Goal: Task Accomplishment & Management: Manage account settings

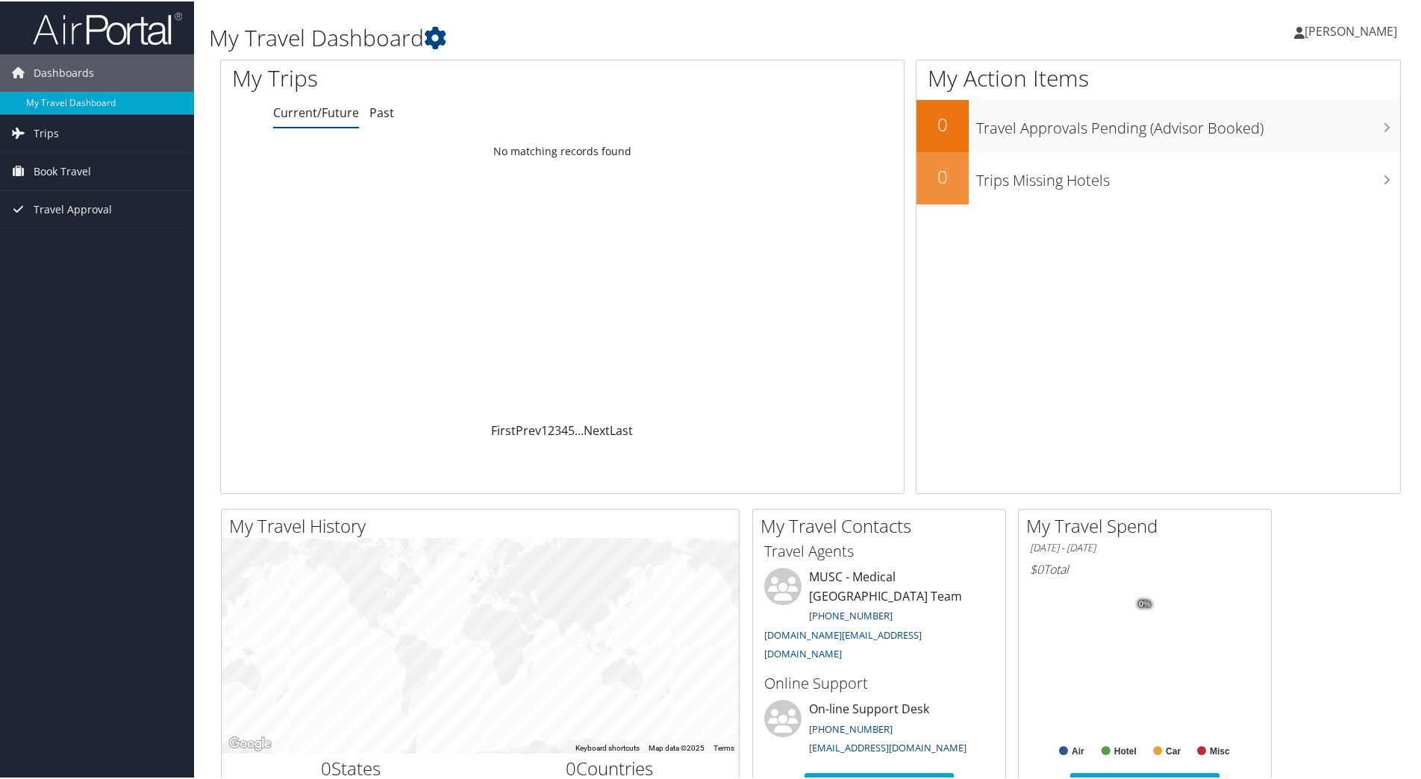
click at [1321, 27] on span "[PERSON_NAME]" at bounding box center [1351, 30] width 93 height 16
click at [1278, 141] on link "View Travel Profile" at bounding box center [1311, 132] width 166 height 25
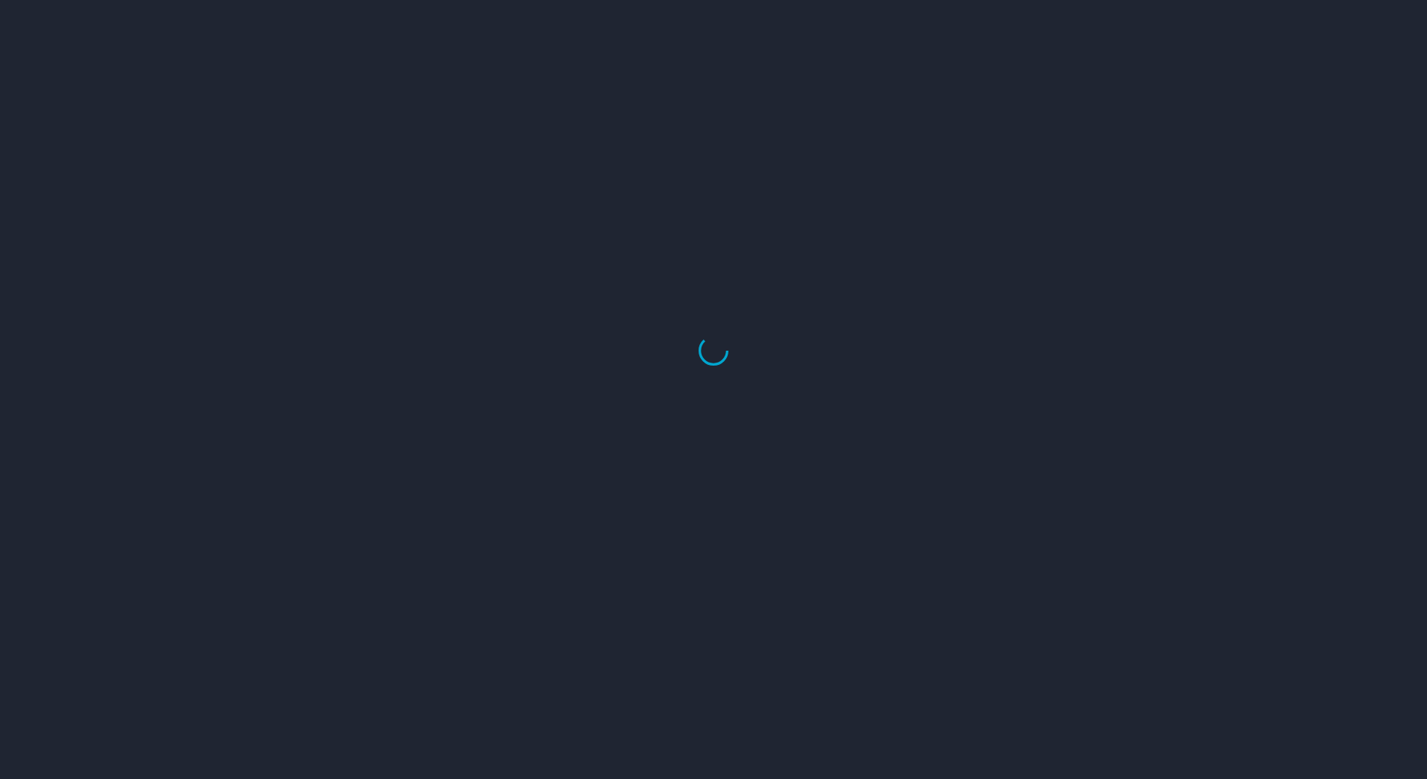
select select "US"
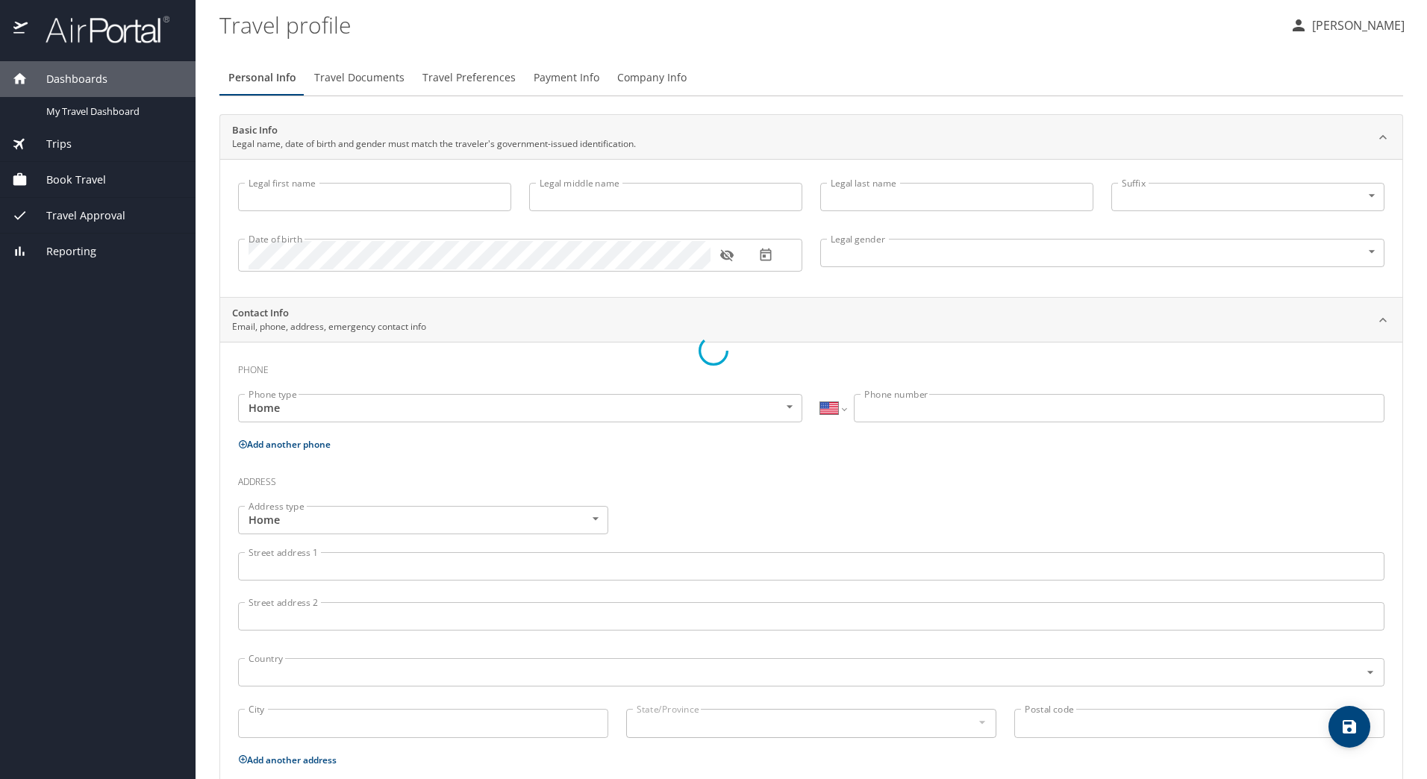
type input "Amy"
type input "Solomon"
type input "Female"
select select "US"
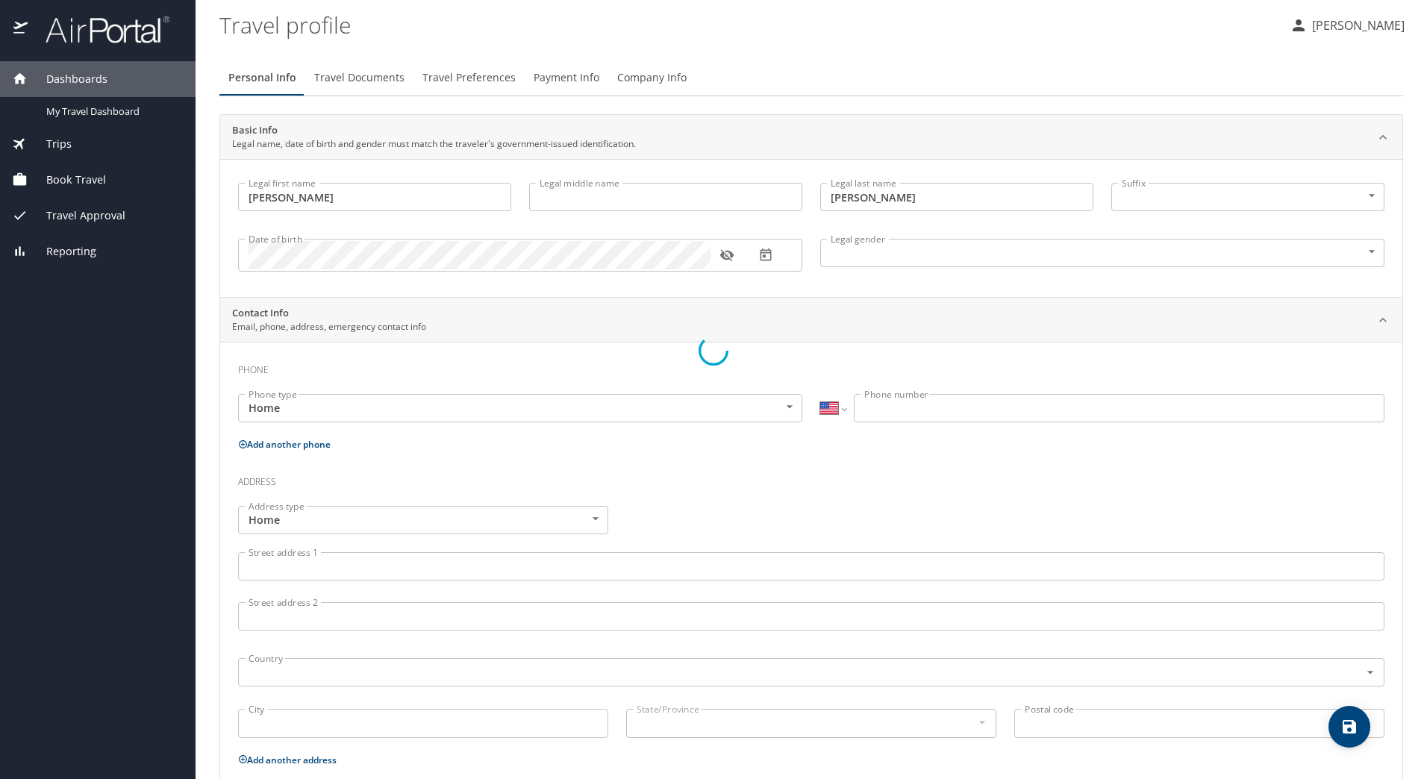
select select "US"
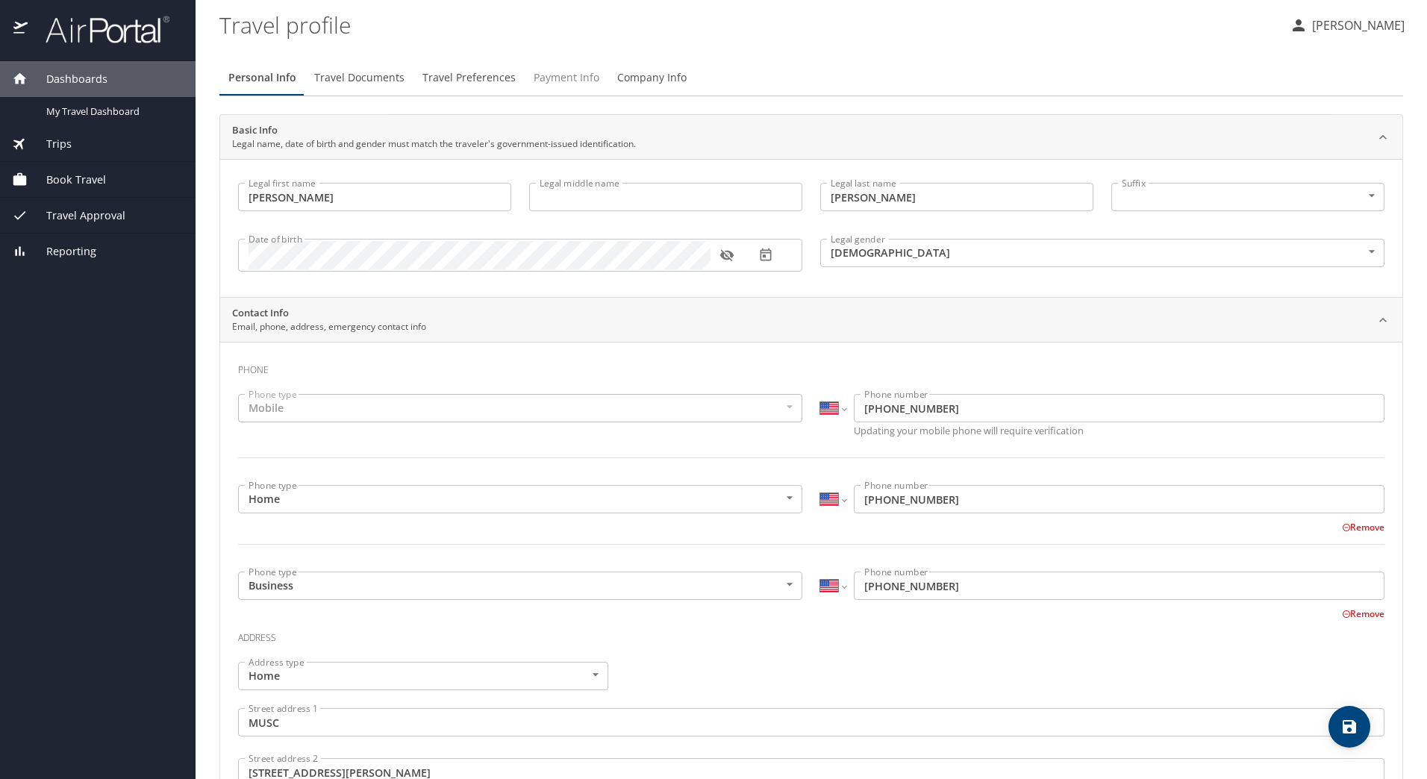
click at [557, 75] on span "Payment Info" at bounding box center [567, 78] width 66 height 19
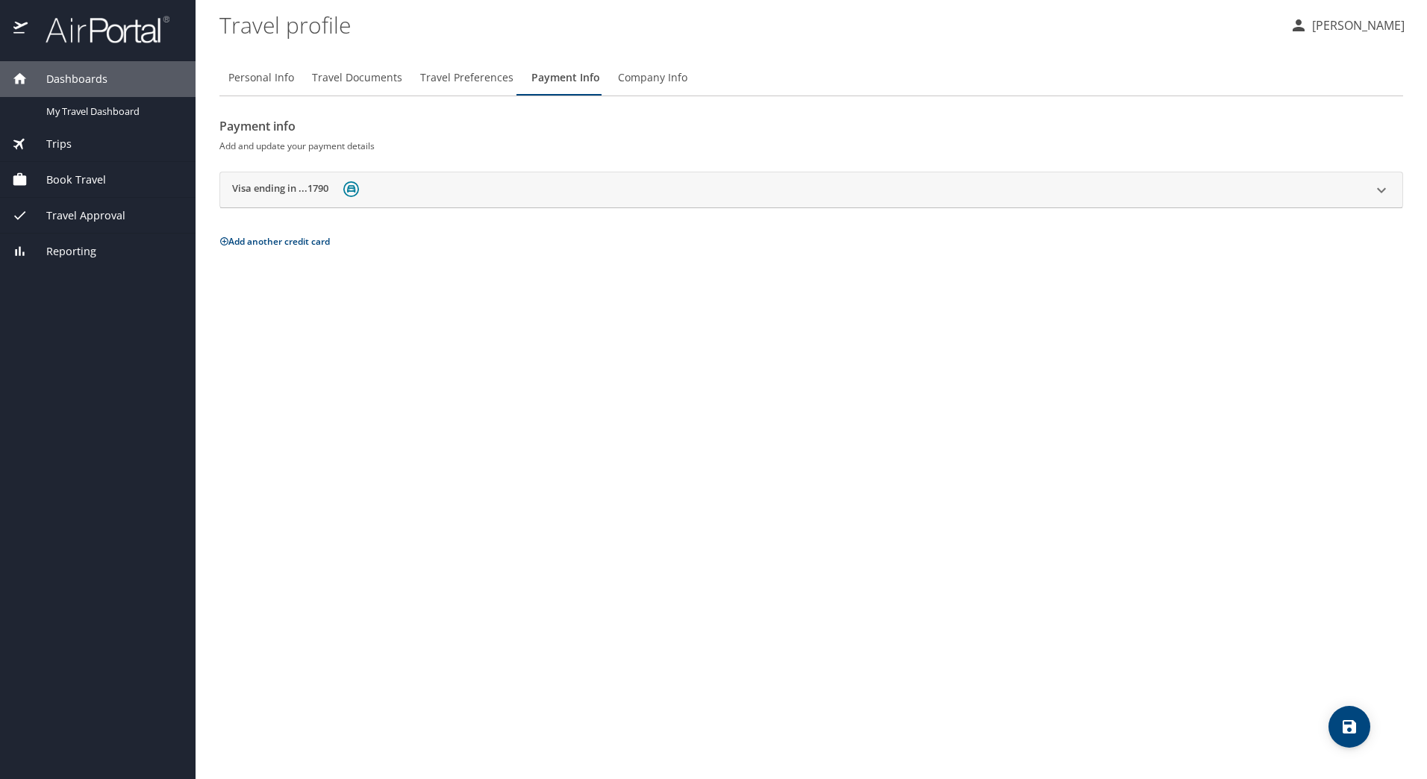
click at [352, 184] on img at bounding box center [351, 189] width 16 height 16
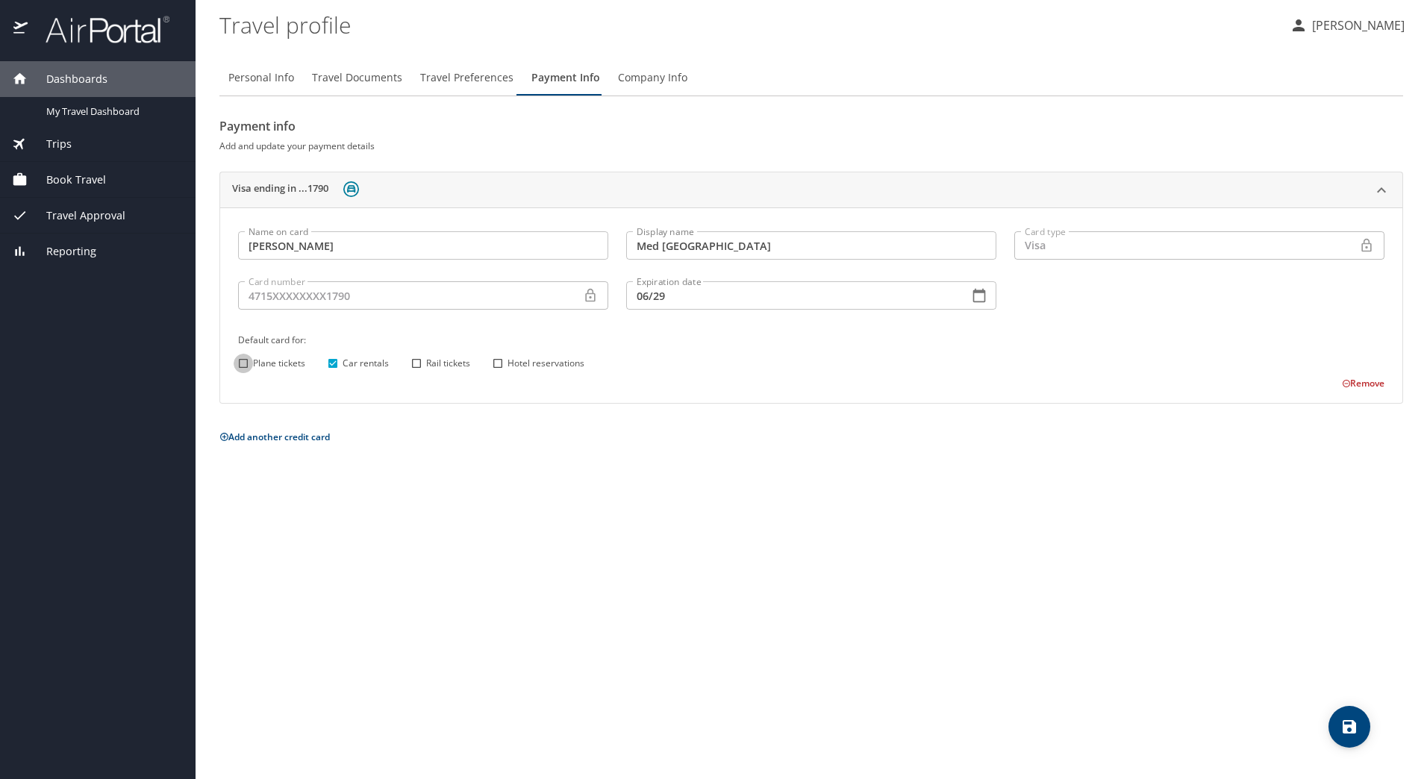
click at [242, 361] on input "Plane tickets" at bounding box center [243, 363] width 19 height 19
checkbox input "true"
click at [326, 75] on span "Travel Documents" at bounding box center [357, 78] width 90 height 19
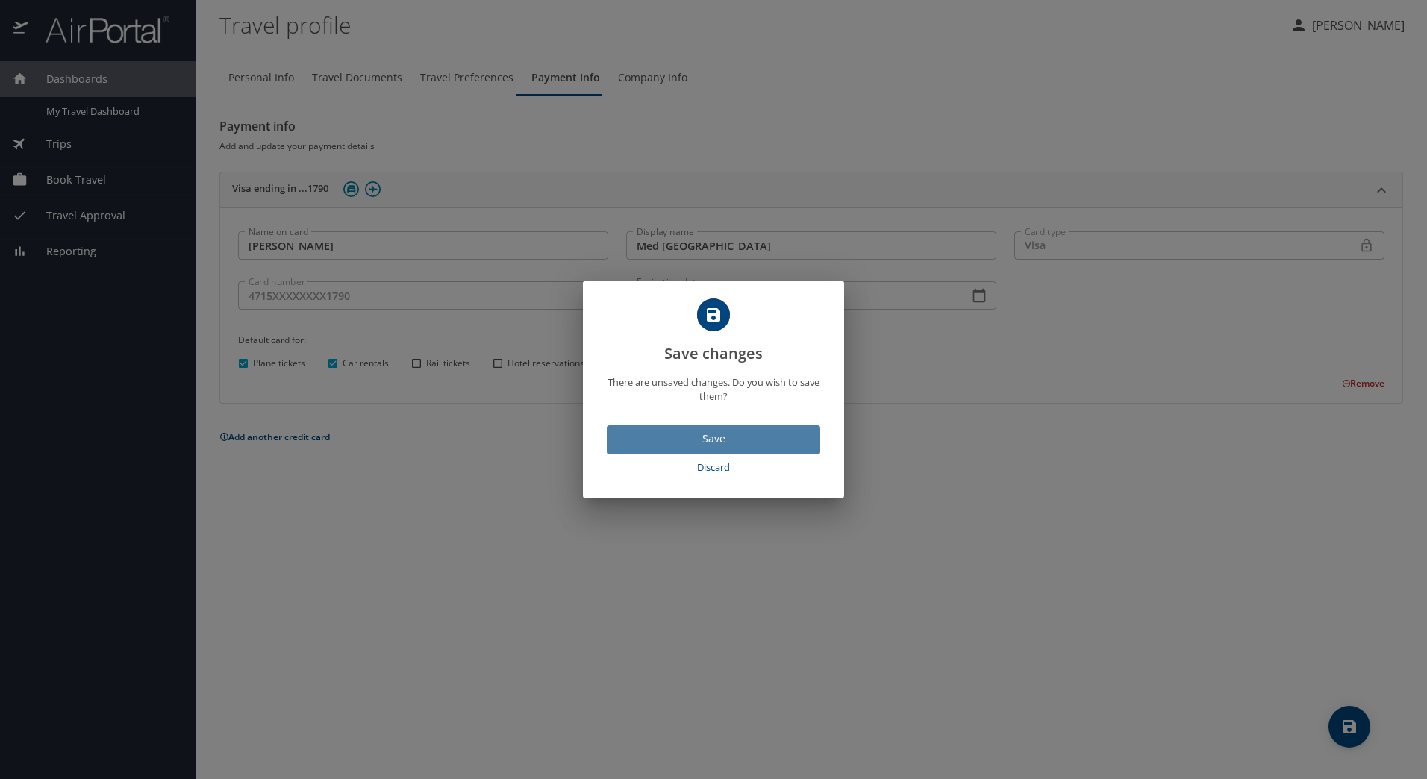
click at [705, 436] on span "Save" at bounding box center [714, 439] width 190 height 19
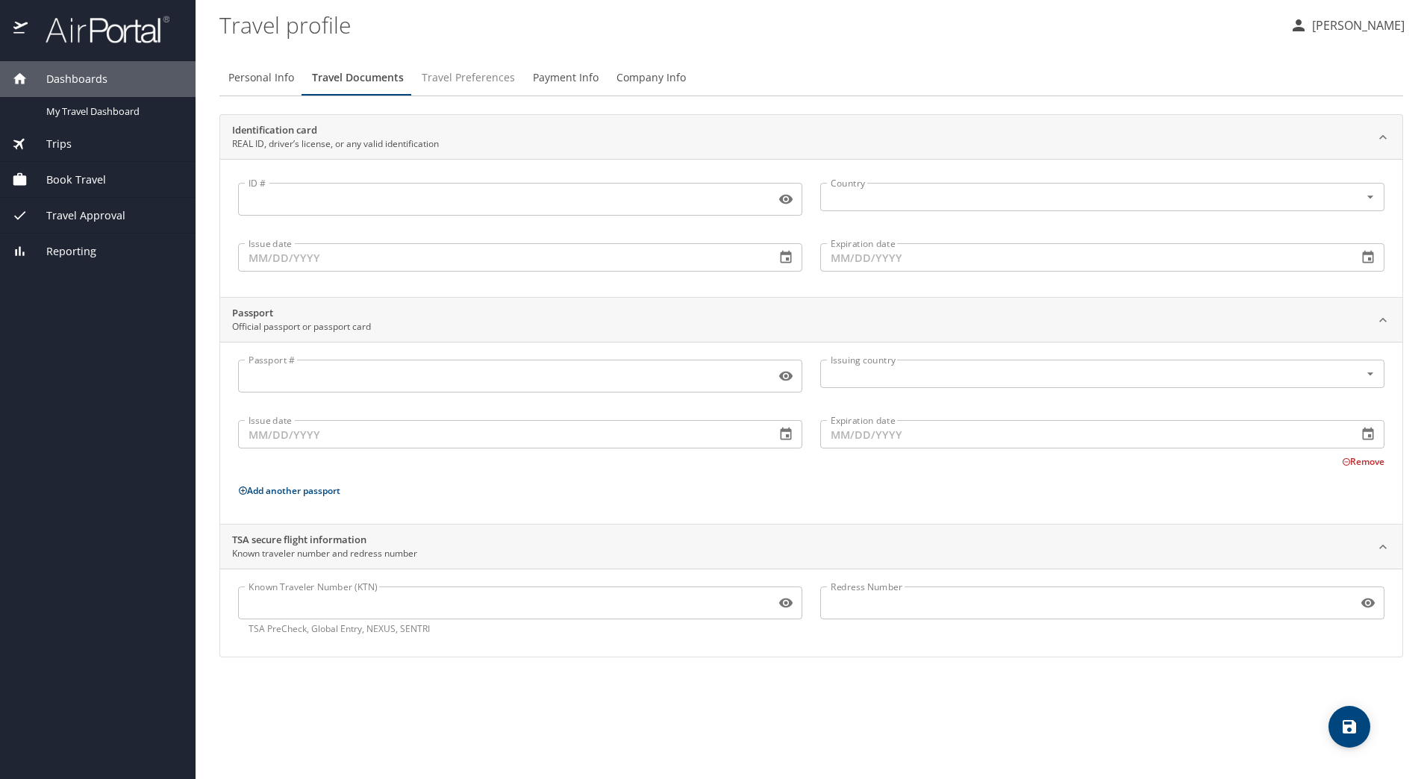
click at [463, 78] on span "Travel Preferences" at bounding box center [468, 78] width 93 height 19
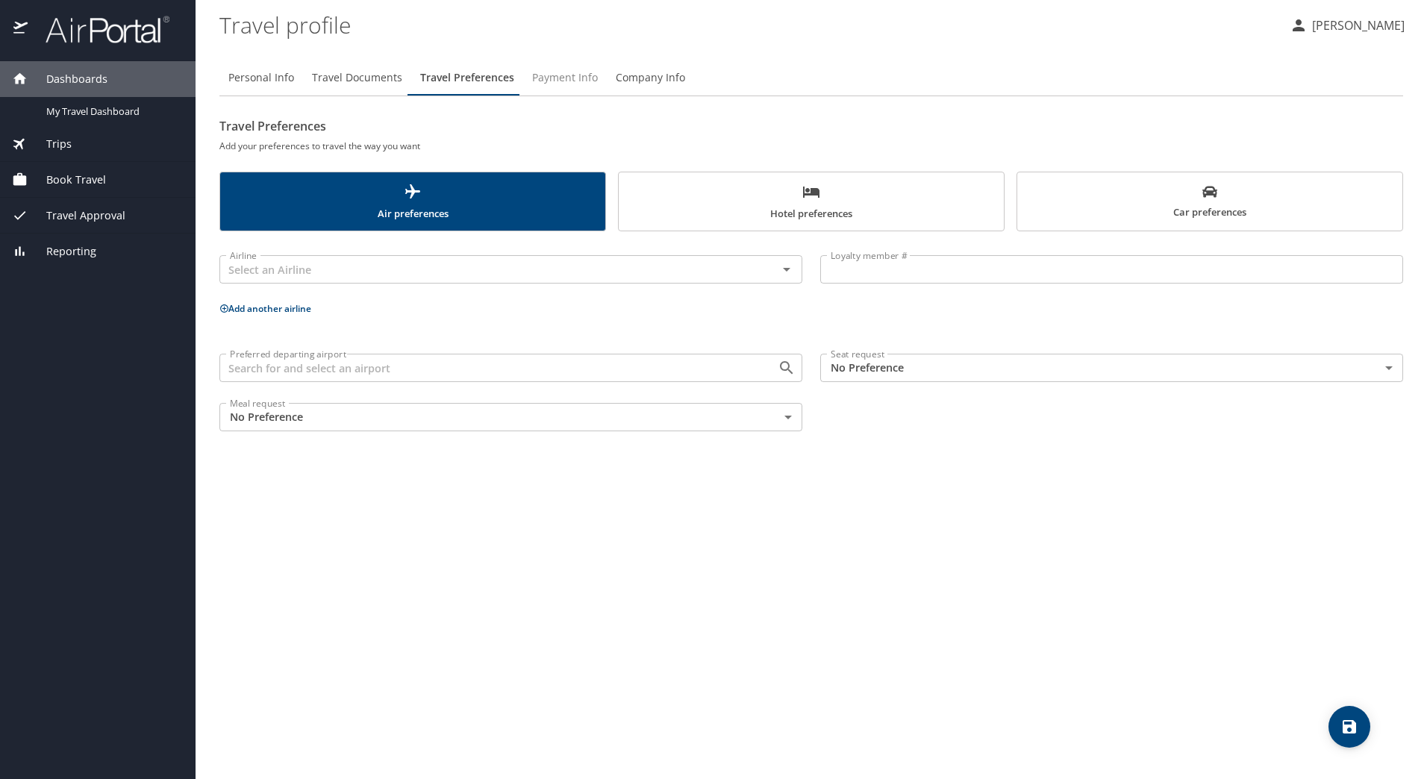
click at [567, 70] on span "Payment Info" at bounding box center [565, 78] width 66 height 19
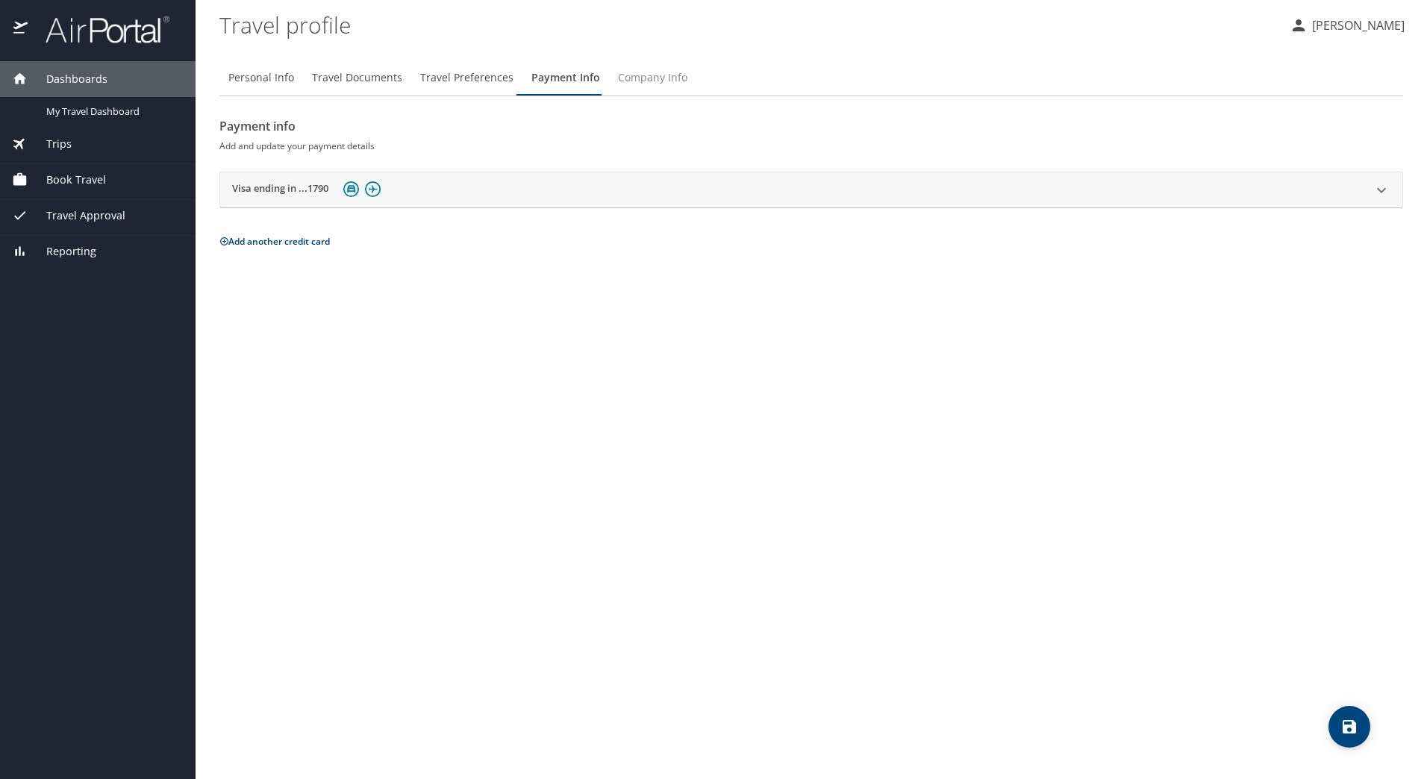
click at [643, 75] on span "Company Info" at bounding box center [652, 78] width 69 height 19
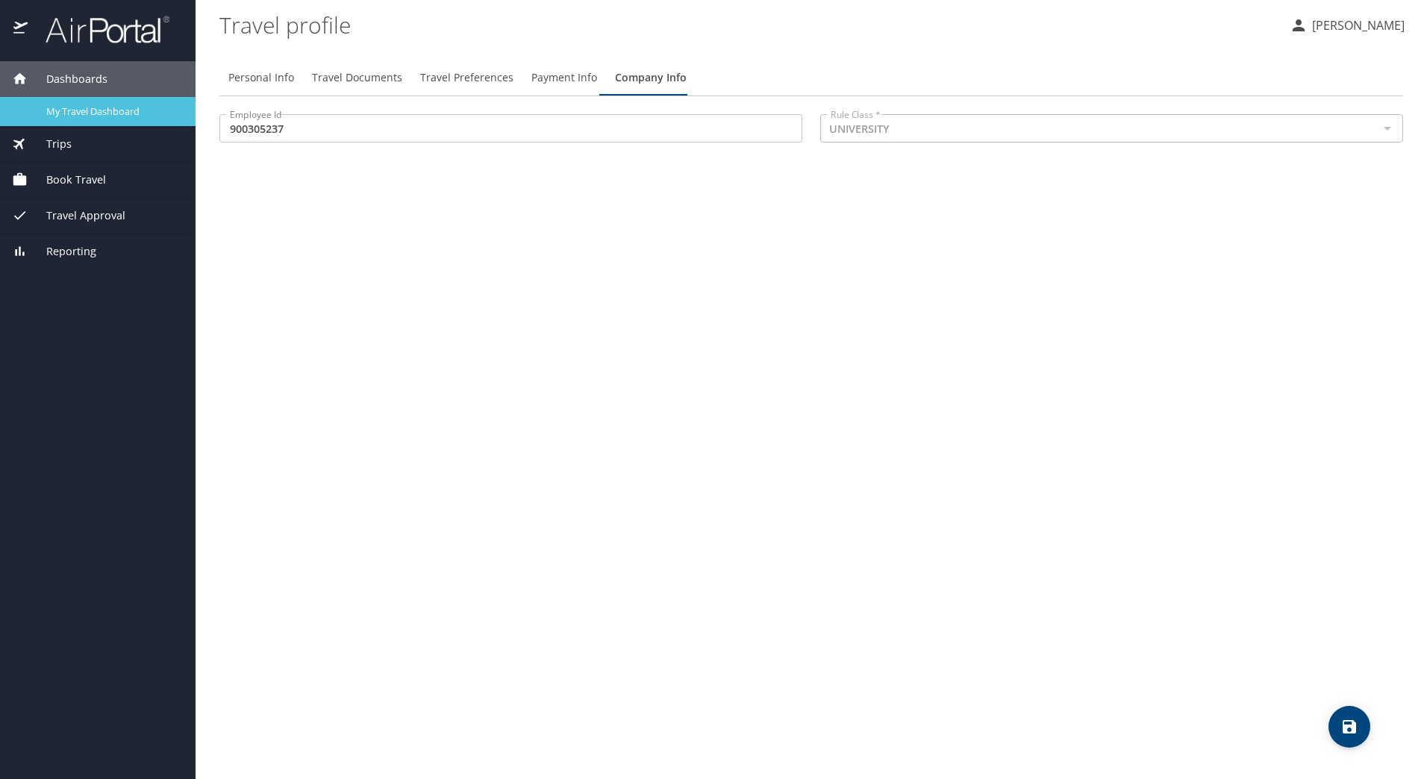
click at [110, 110] on span "My Travel Dashboard" at bounding box center [111, 111] width 131 height 14
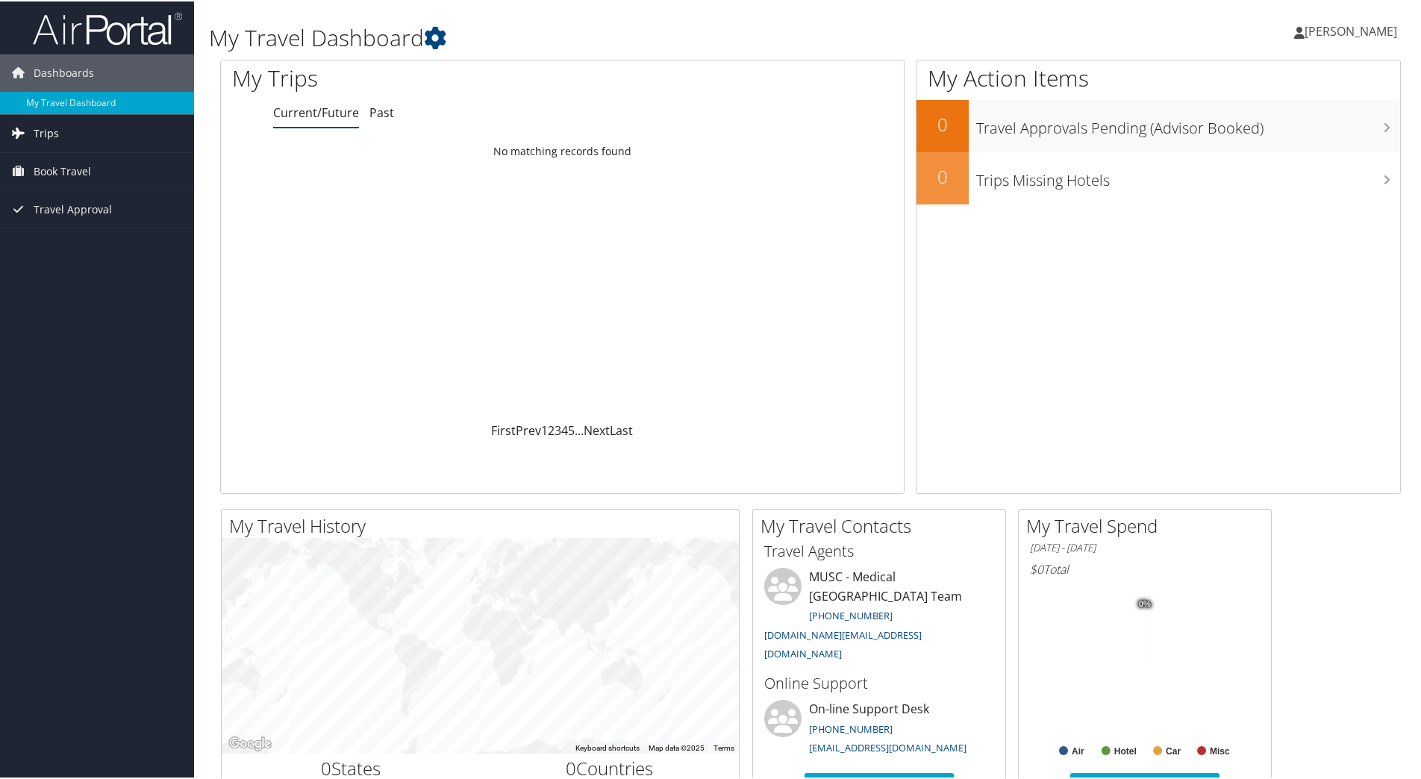
click at [37, 131] on span "Trips" at bounding box center [46, 131] width 25 height 37
click at [77, 271] on span "Travel Approval" at bounding box center [73, 275] width 78 height 37
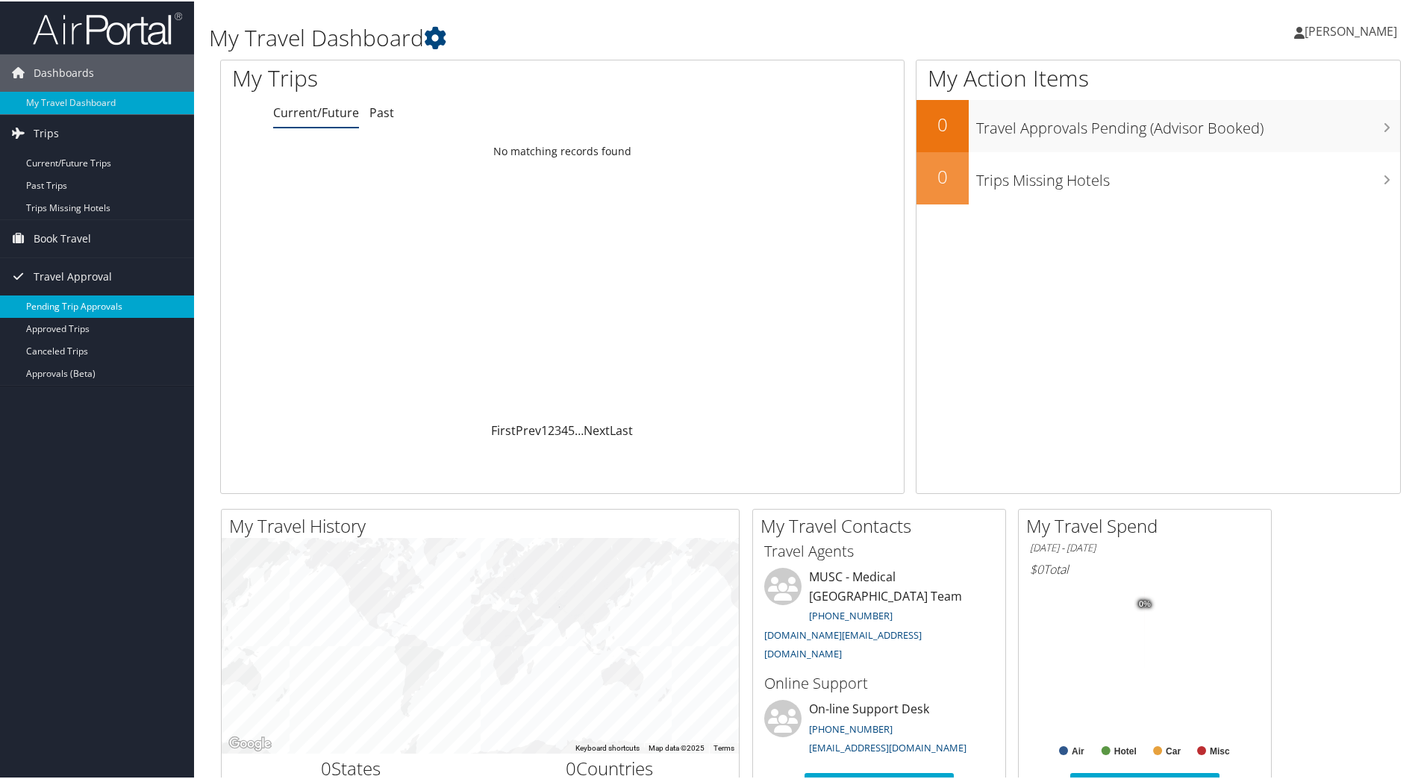
click at [97, 309] on link "Pending Trip Approvals" at bounding box center [97, 305] width 194 height 22
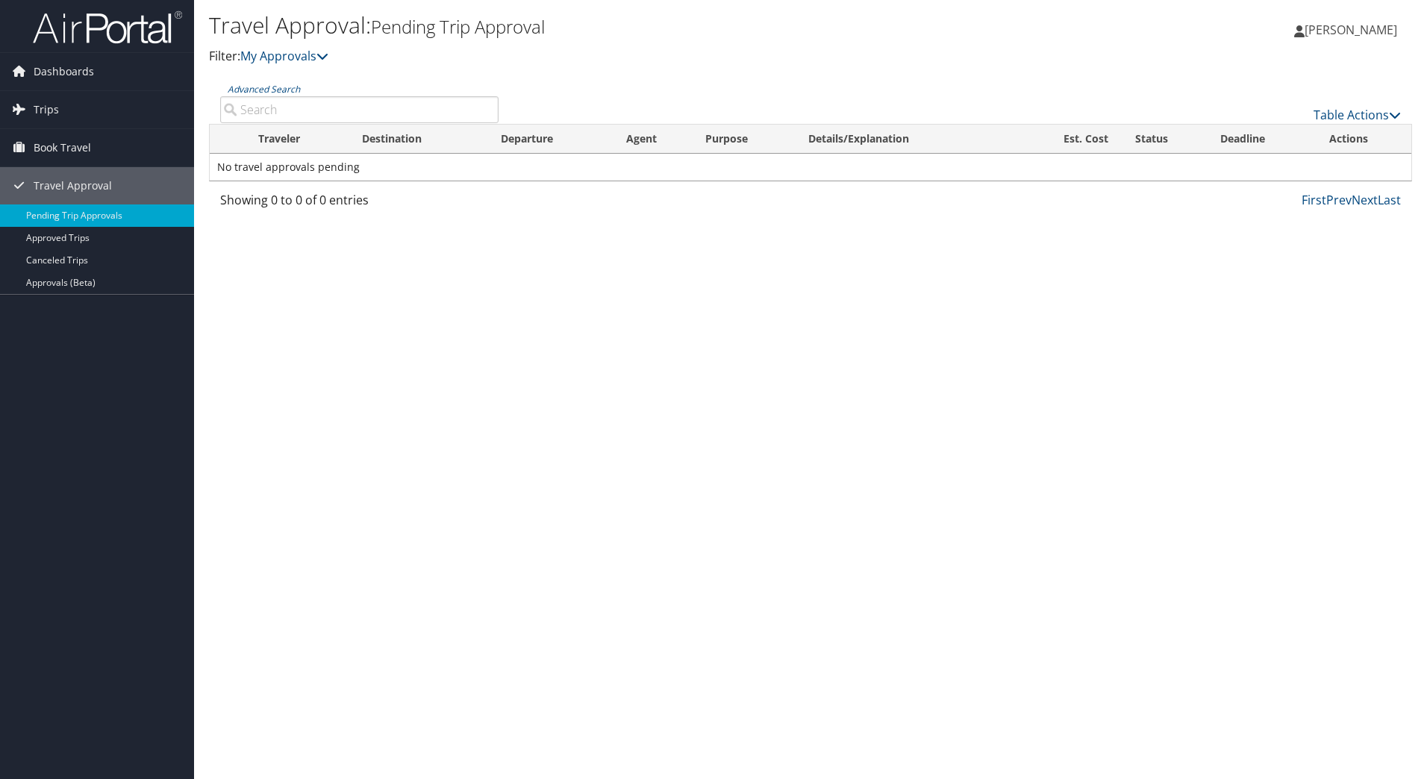
click at [278, 134] on th "Traveler" at bounding box center [297, 139] width 104 height 29
click at [67, 239] on link "Approved Trips" at bounding box center [97, 238] width 194 height 22
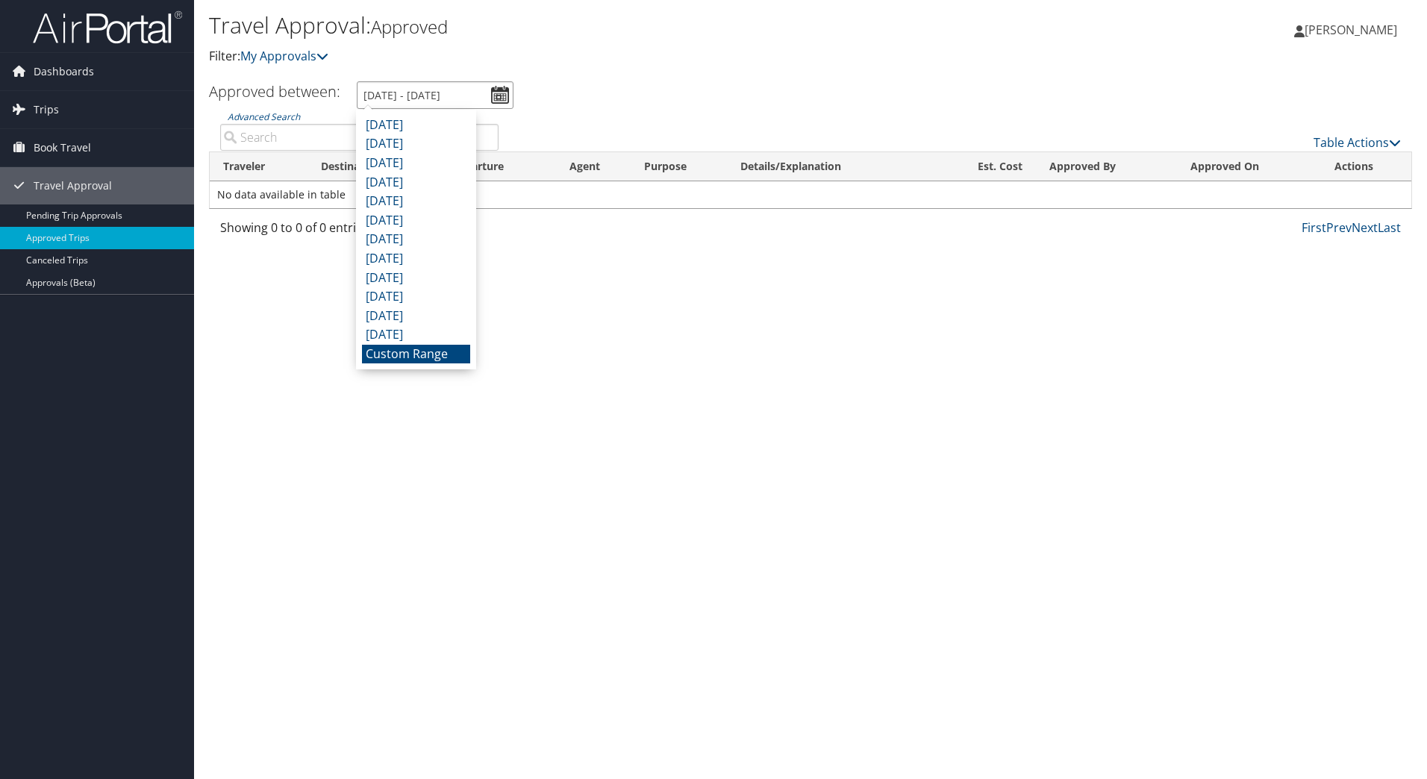
click at [499, 84] on input "[DATE] - [DATE]" at bounding box center [435, 95] width 157 height 28
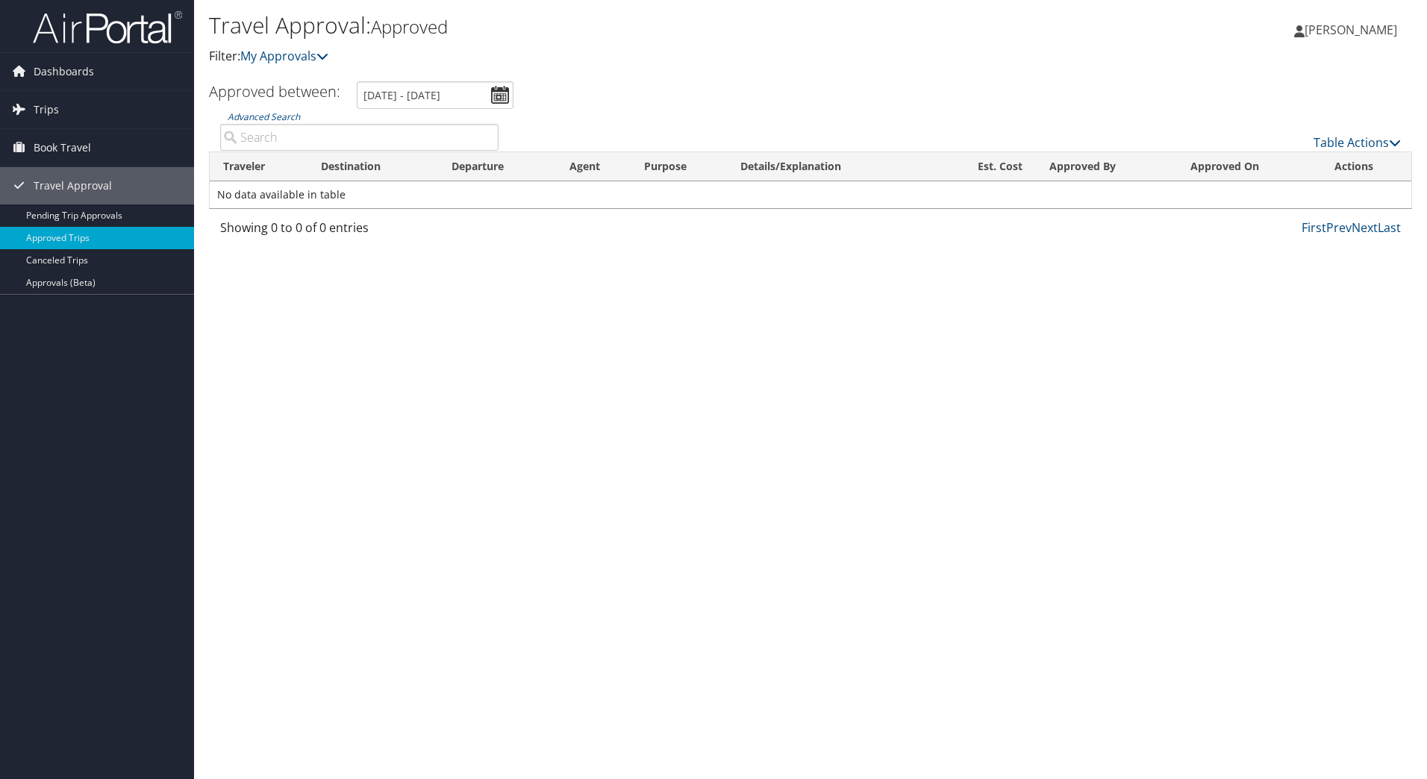
click at [614, 300] on div "Travel Approval: Approved Filter: My Approvals [PERSON_NAME] [PERSON_NAME] My S…" at bounding box center [810, 389] width 1233 height 779
click at [232, 163] on th "Traveler" at bounding box center [259, 166] width 98 height 29
click at [96, 211] on link "Pending Trip Approvals" at bounding box center [97, 215] width 194 height 22
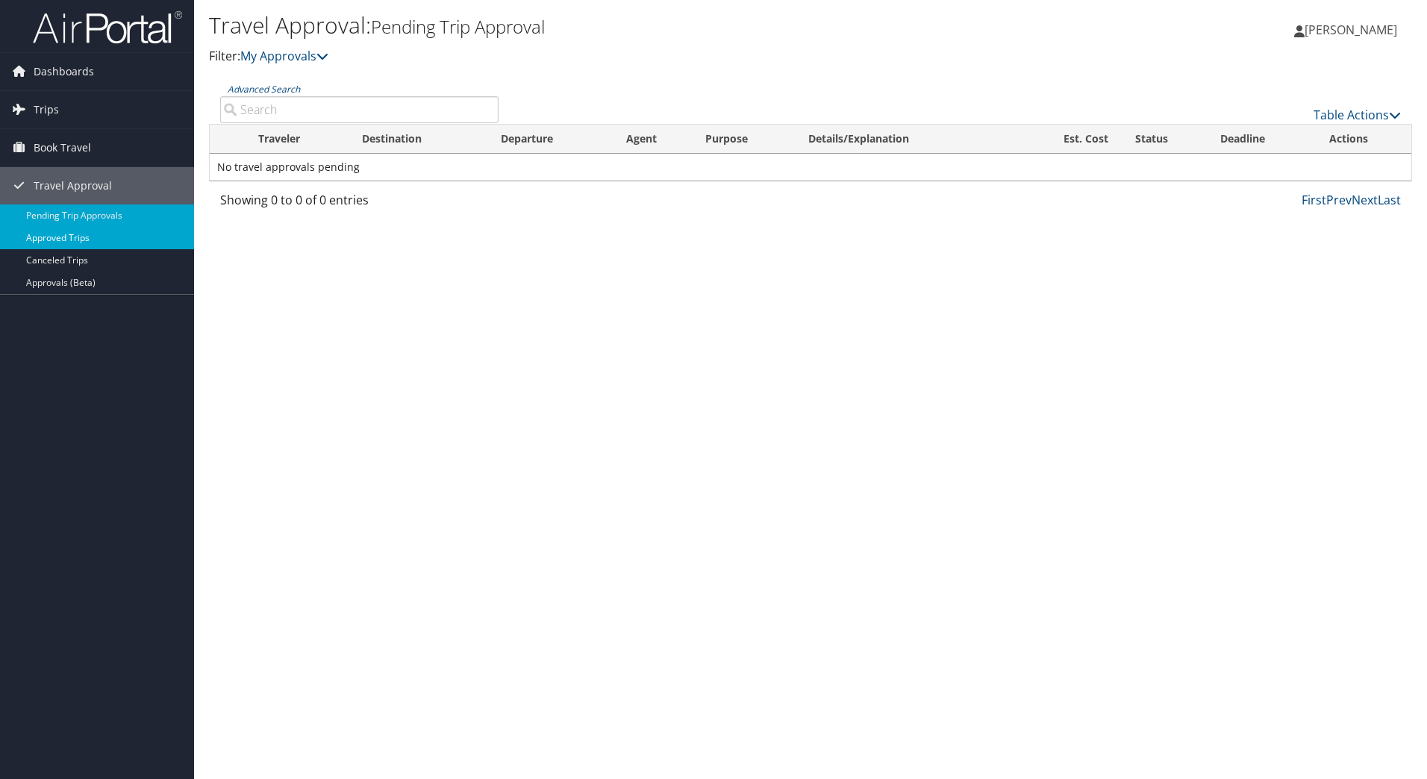
click at [69, 237] on link "Approved Trips" at bounding box center [97, 238] width 194 height 22
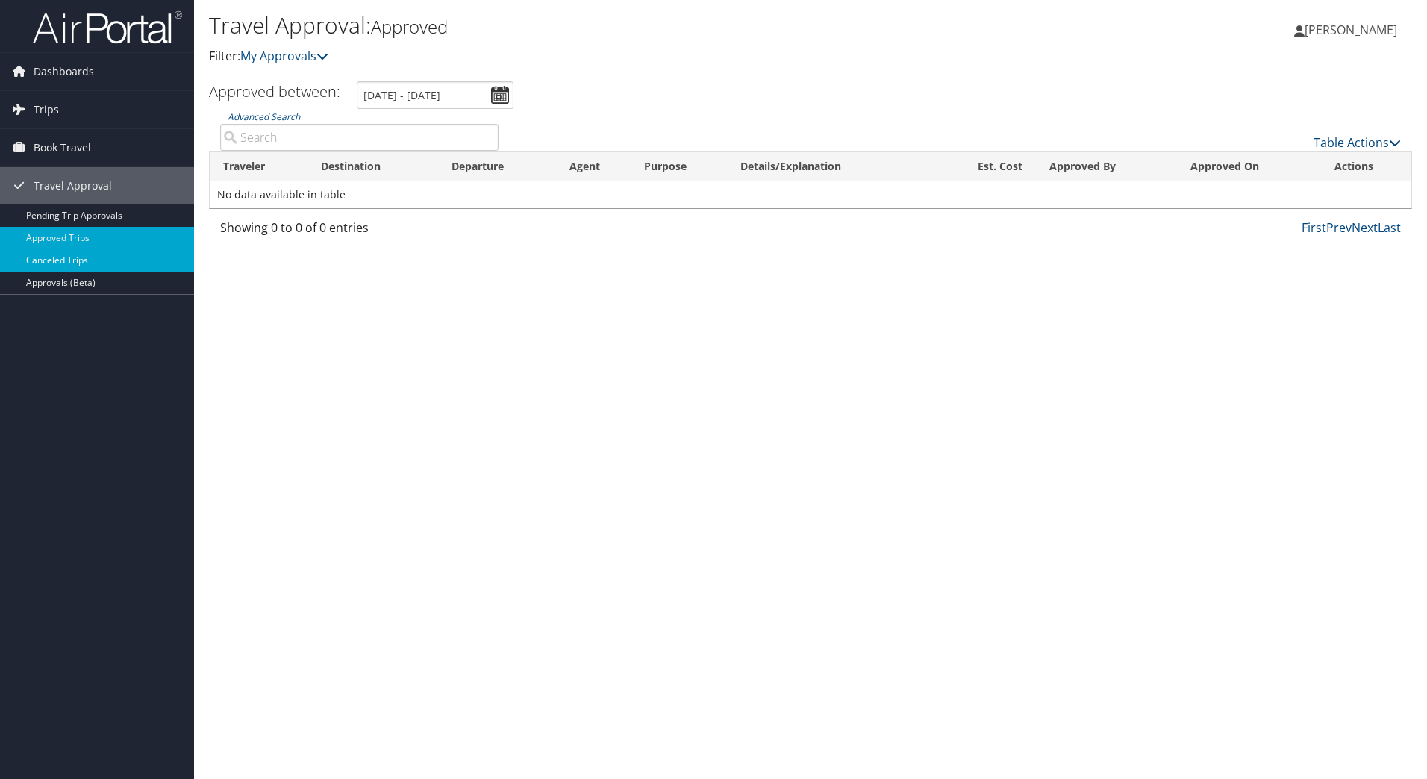
click at [38, 262] on link "Canceled Trips" at bounding box center [97, 260] width 194 height 22
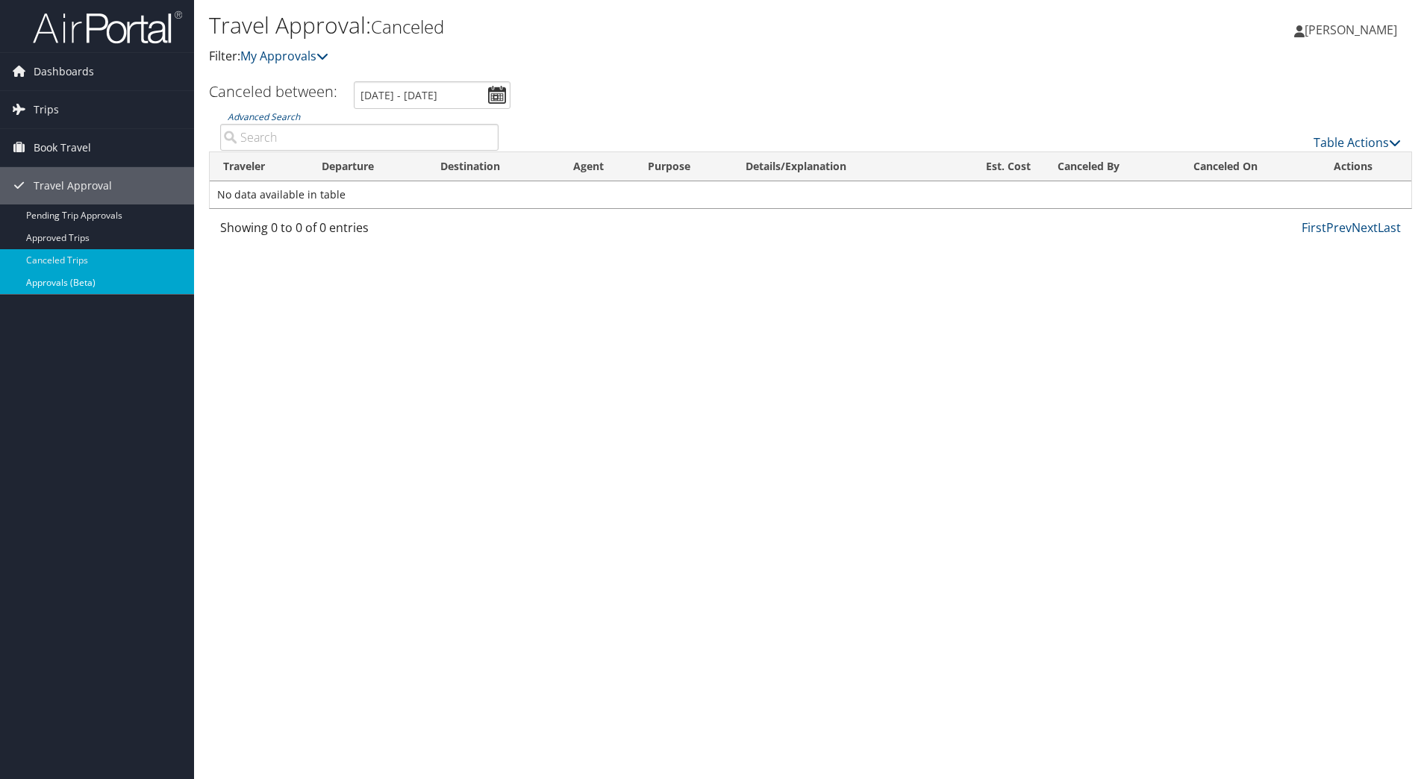
click at [60, 281] on link "Approvals (Beta)" at bounding box center [97, 283] width 194 height 22
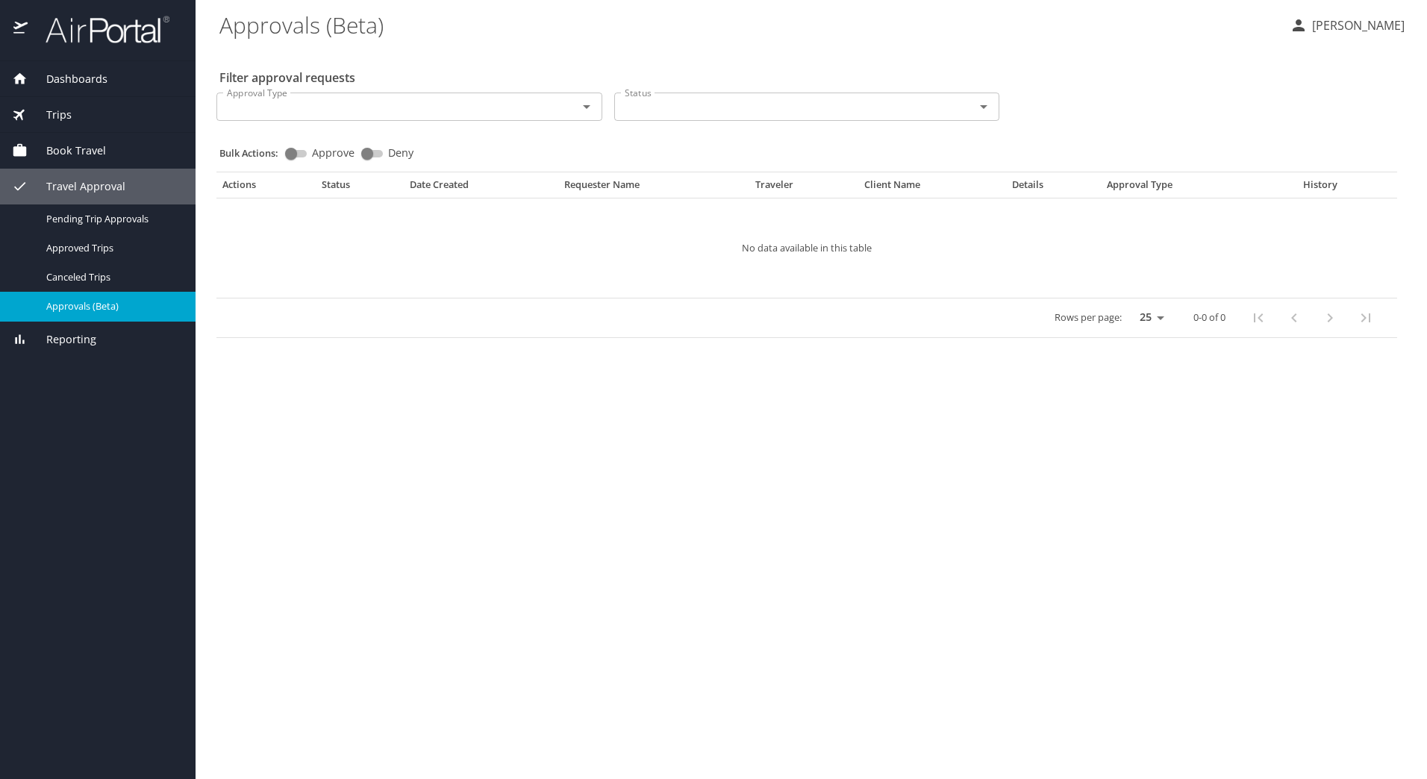
click at [587, 108] on icon "Open" at bounding box center [586, 107] width 7 height 4
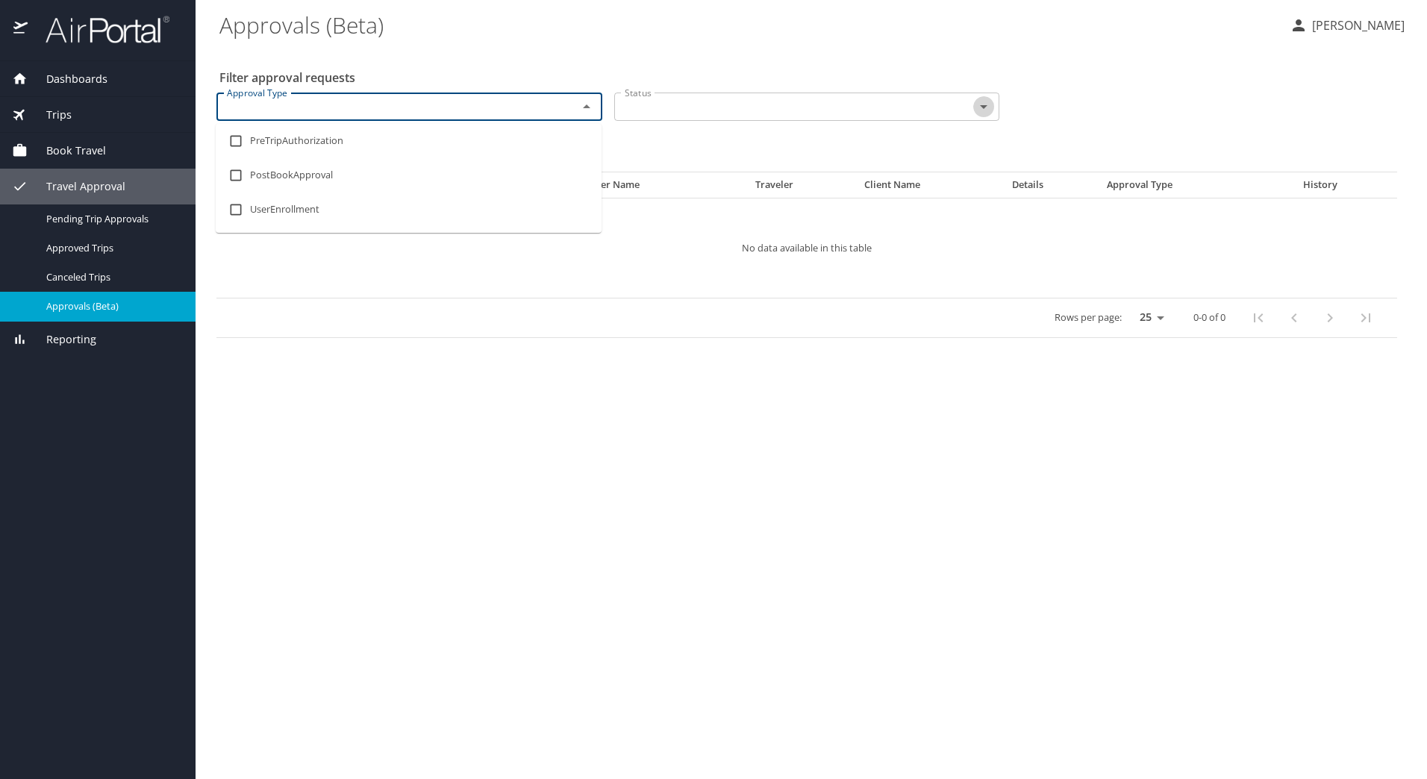
click at [984, 105] on icon "Open" at bounding box center [984, 107] width 18 height 18
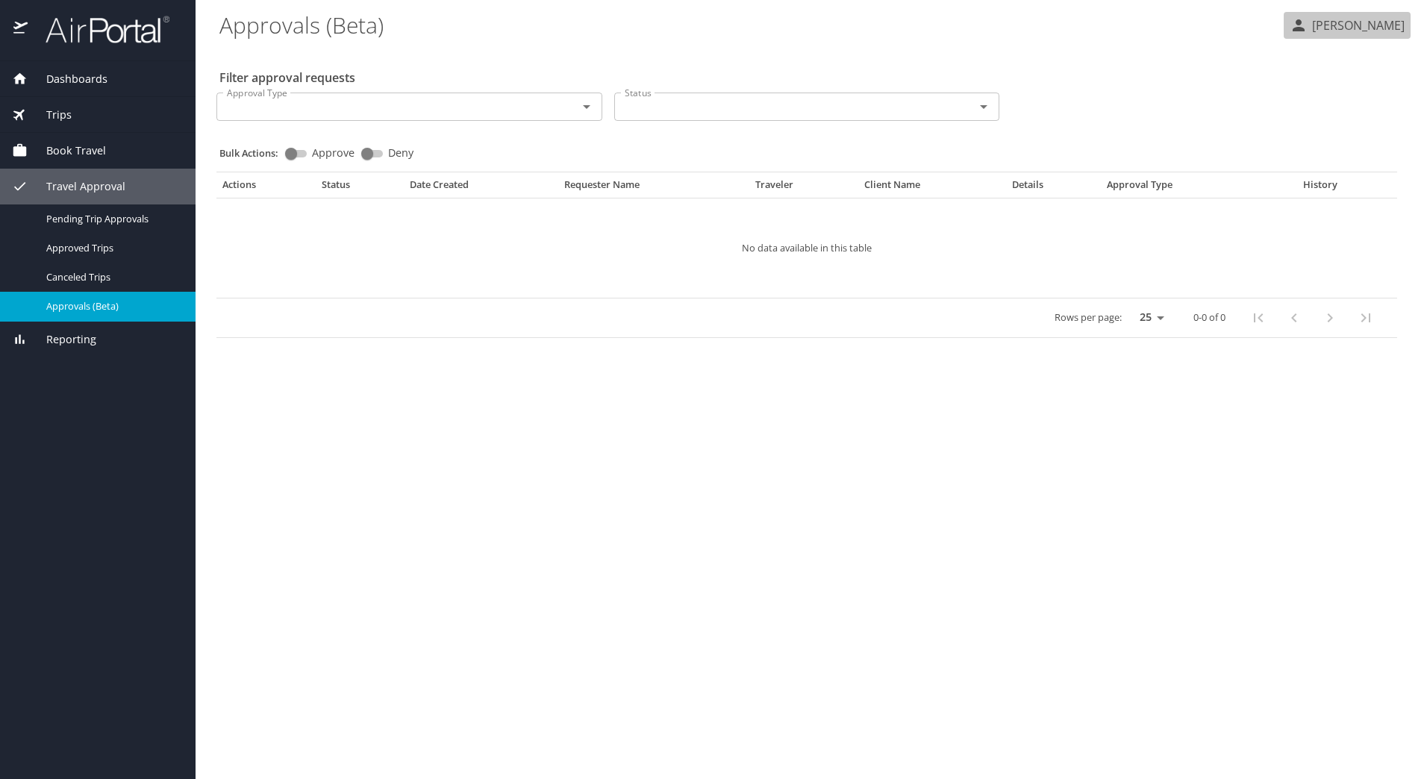
click at [1366, 21] on p "[PERSON_NAME]" at bounding box center [1356, 25] width 97 height 18
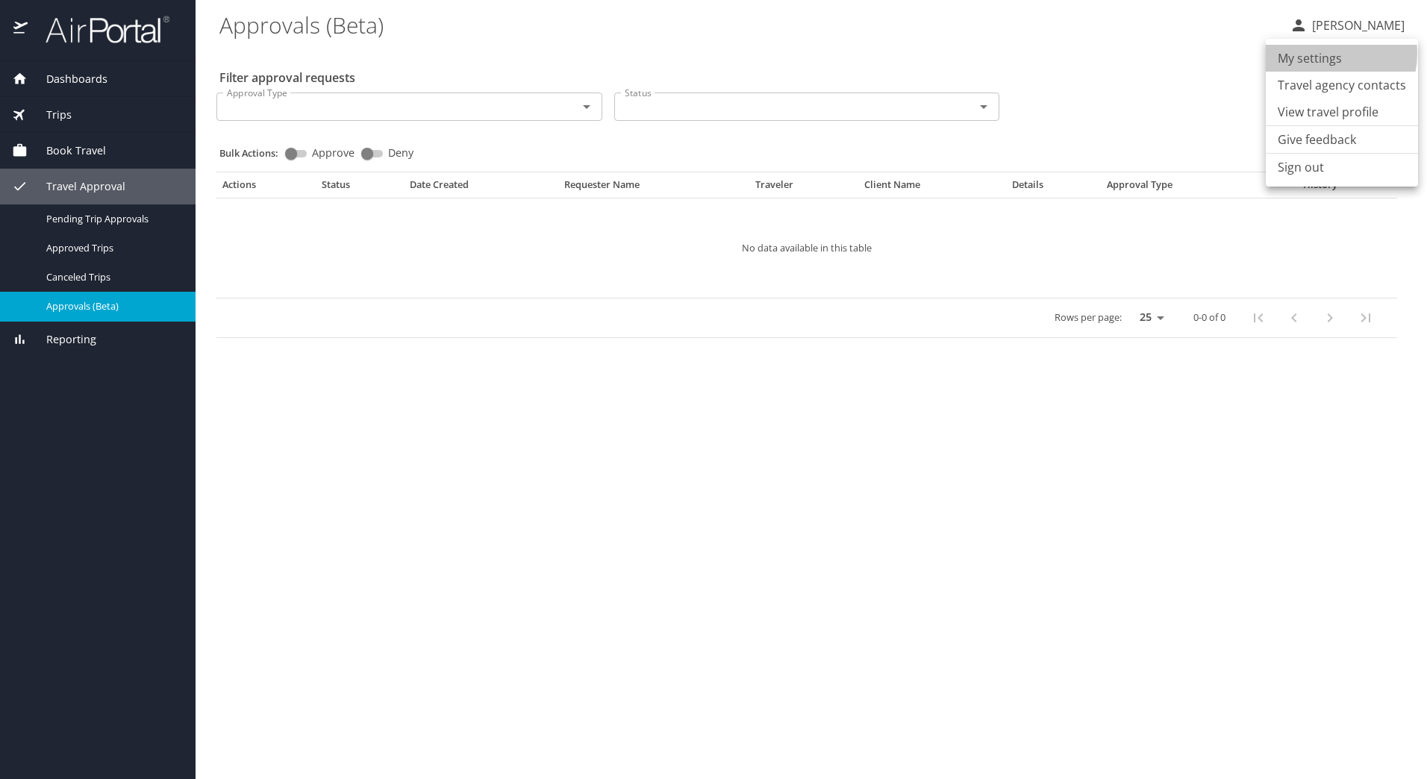
click at [1315, 53] on li "My settings" at bounding box center [1342, 58] width 152 height 27
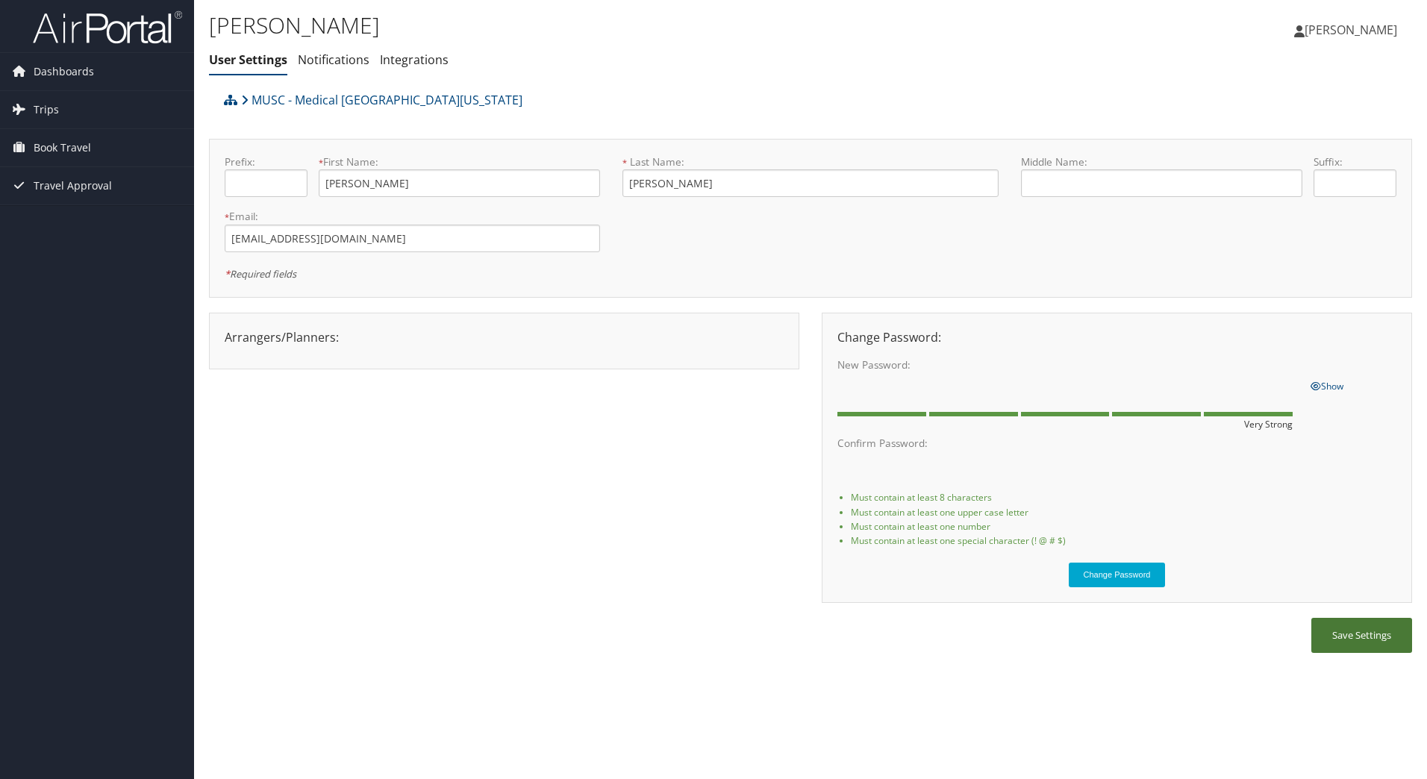
click at [1359, 634] on button "Save Settings" at bounding box center [1361, 635] width 101 height 35
click at [1360, 625] on button "Save Settings" at bounding box center [1361, 635] width 101 height 35
click at [45, 109] on span "Trips" at bounding box center [46, 109] width 25 height 37
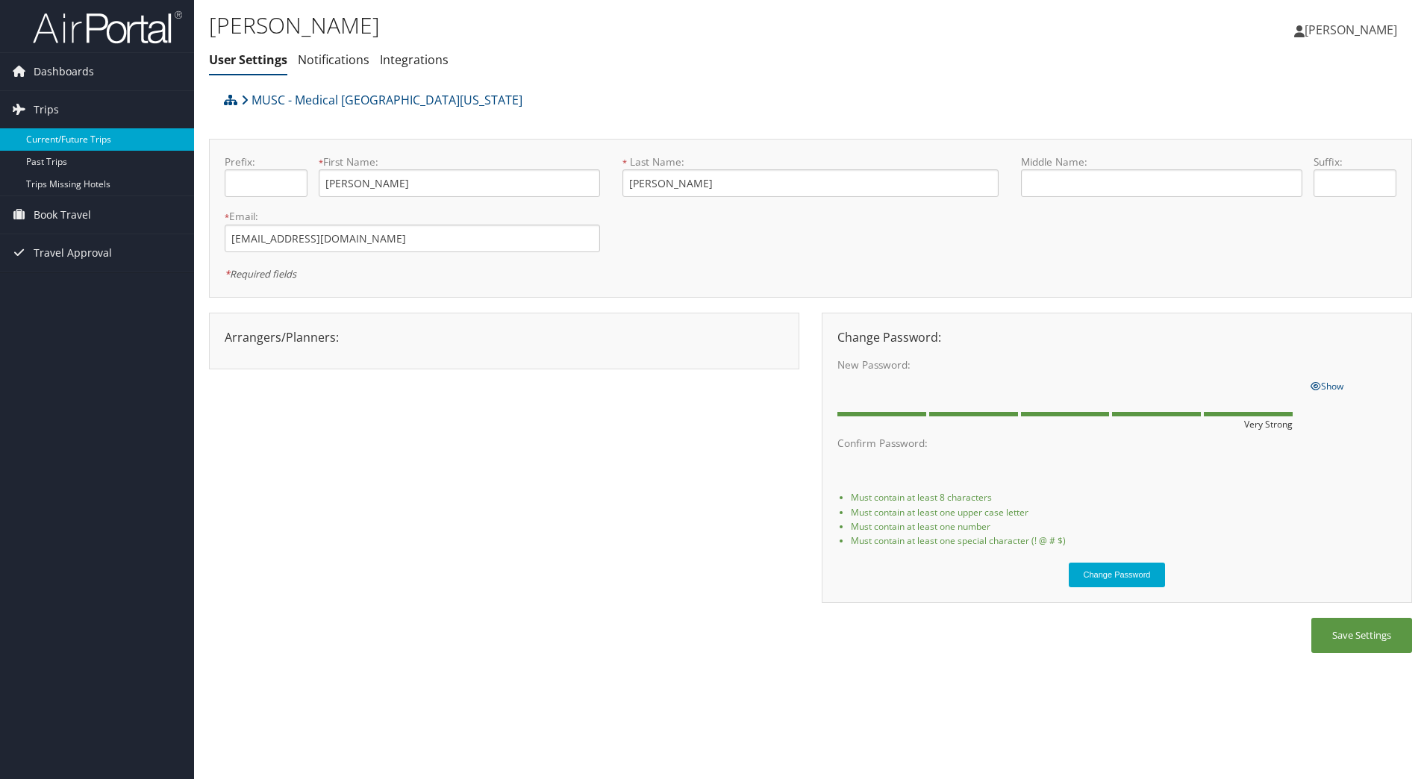
click at [67, 137] on link "Current/Future Trips" at bounding box center [97, 139] width 194 height 22
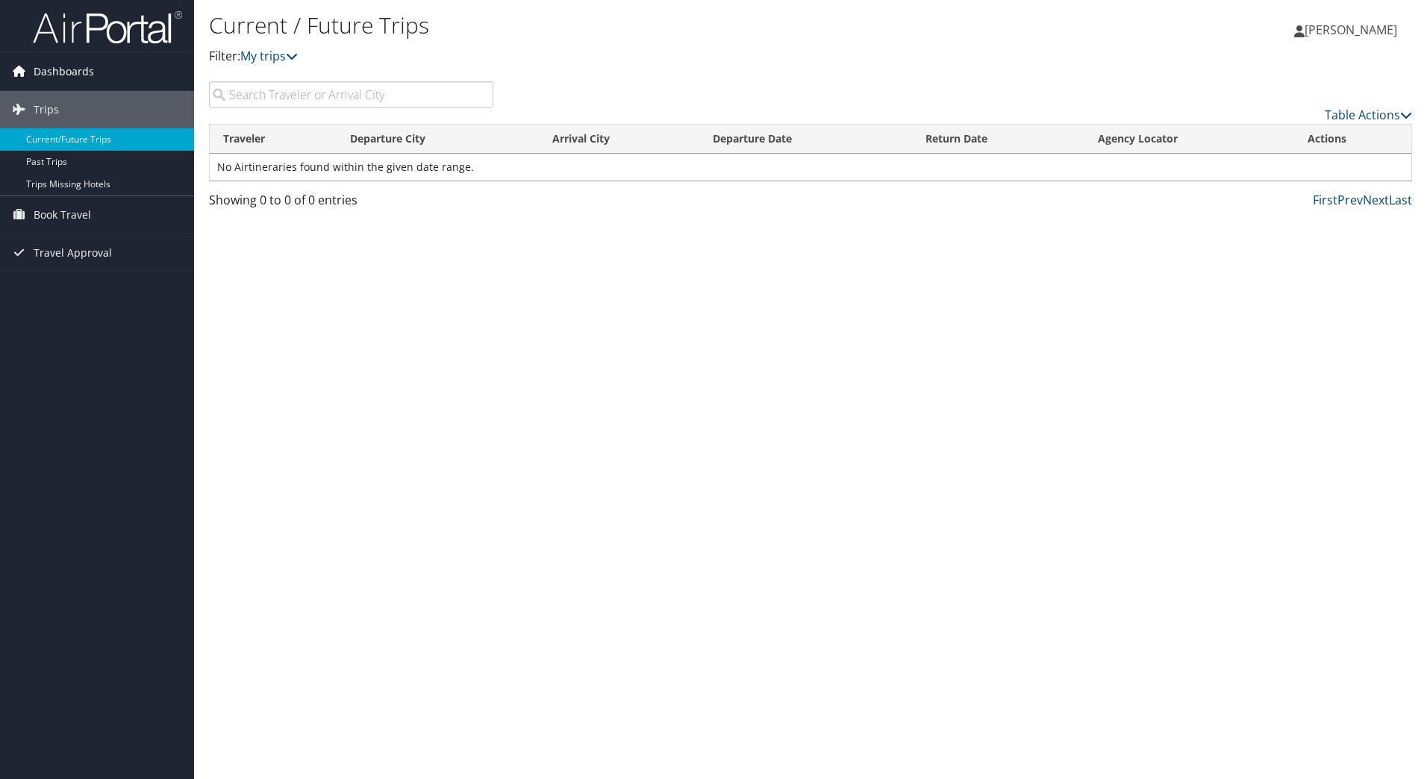
click at [49, 68] on span "Dashboards" at bounding box center [64, 71] width 60 height 37
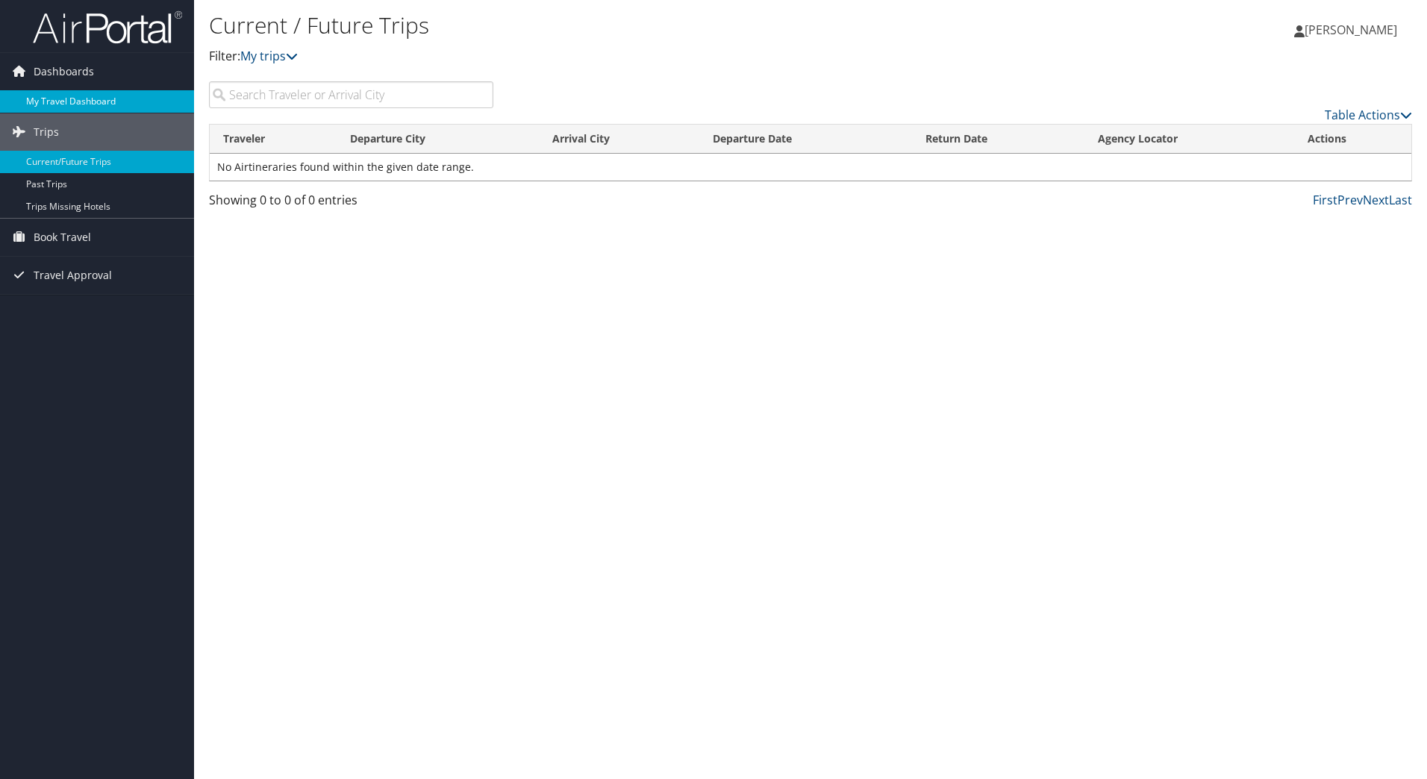
click at [59, 101] on link "My Travel Dashboard" at bounding box center [97, 101] width 194 height 22
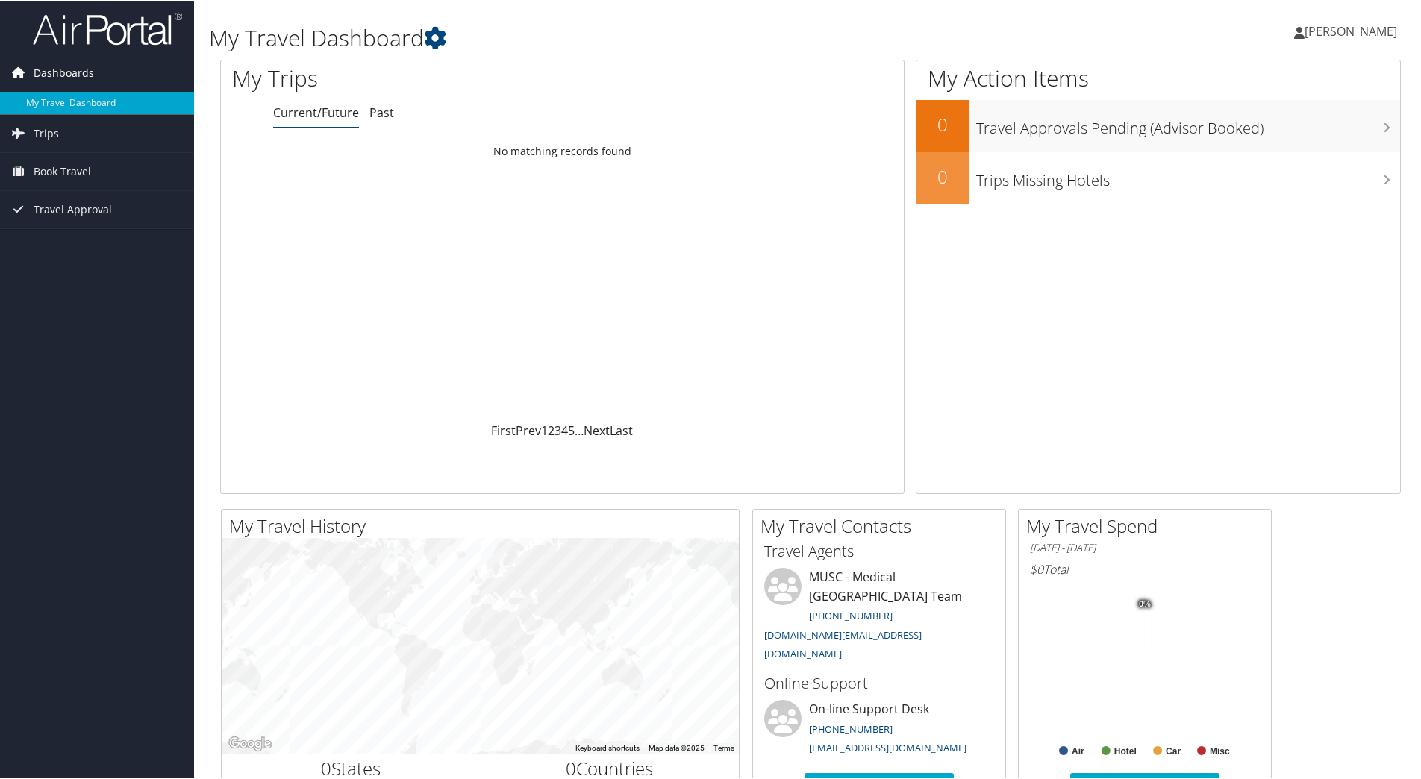
click at [73, 66] on span "Dashboards" at bounding box center [64, 71] width 60 height 37
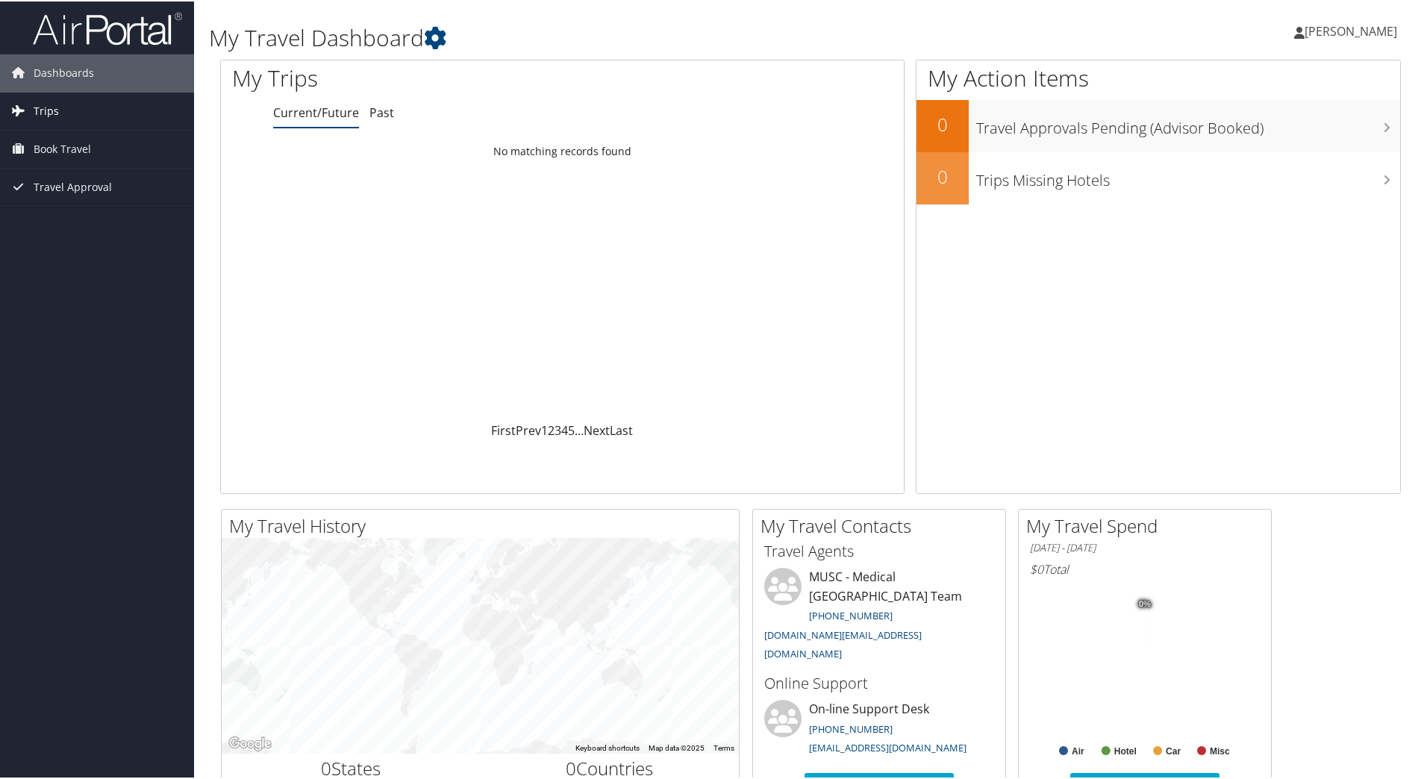
click at [51, 110] on span "Trips" at bounding box center [46, 109] width 25 height 37
click at [60, 162] on link "Past Trips" at bounding box center [97, 162] width 194 height 22
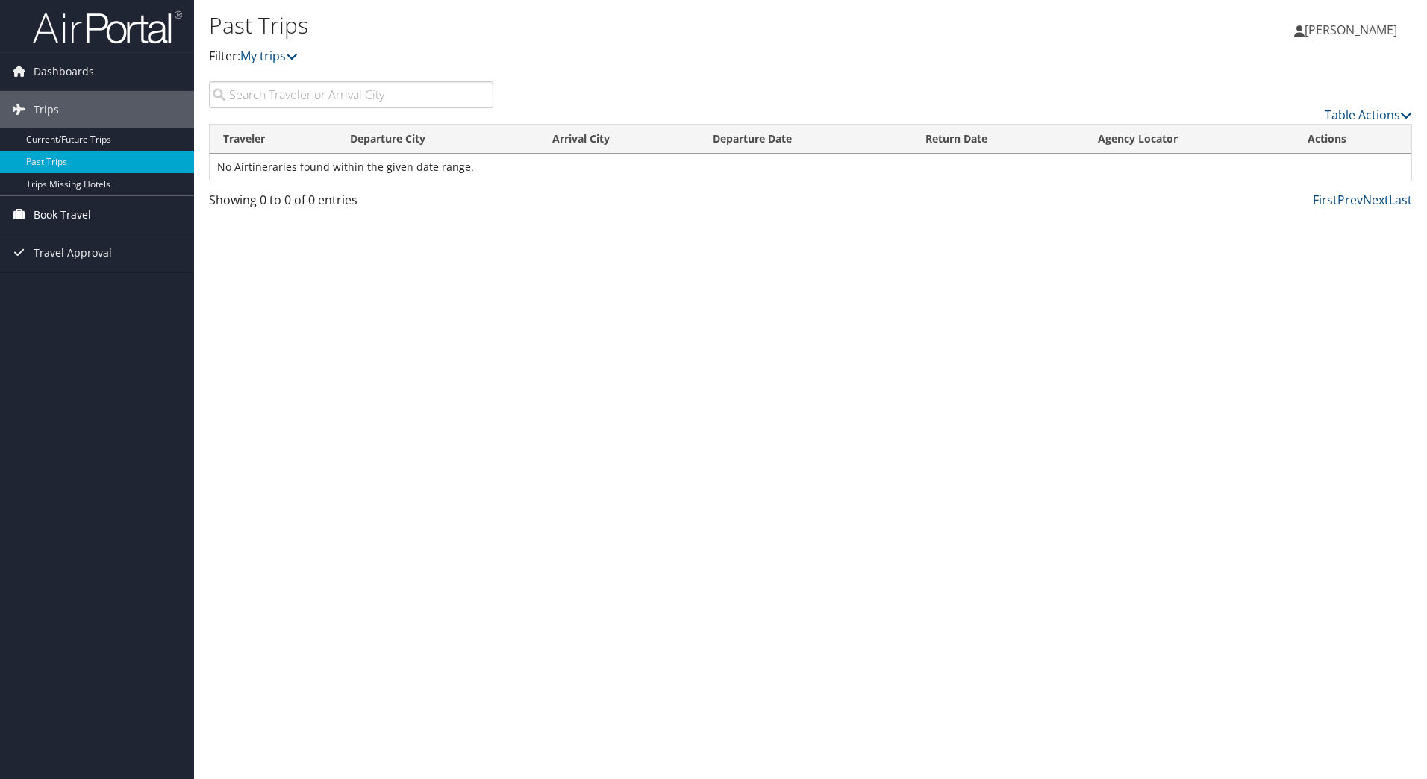
click at [40, 212] on span "Book Travel" at bounding box center [62, 214] width 57 height 37
click at [84, 287] on link "Book/Manage Online Trips" at bounding box center [97, 289] width 194 height 22
